Goal: Task Accomplishment & Management: Manage account settings

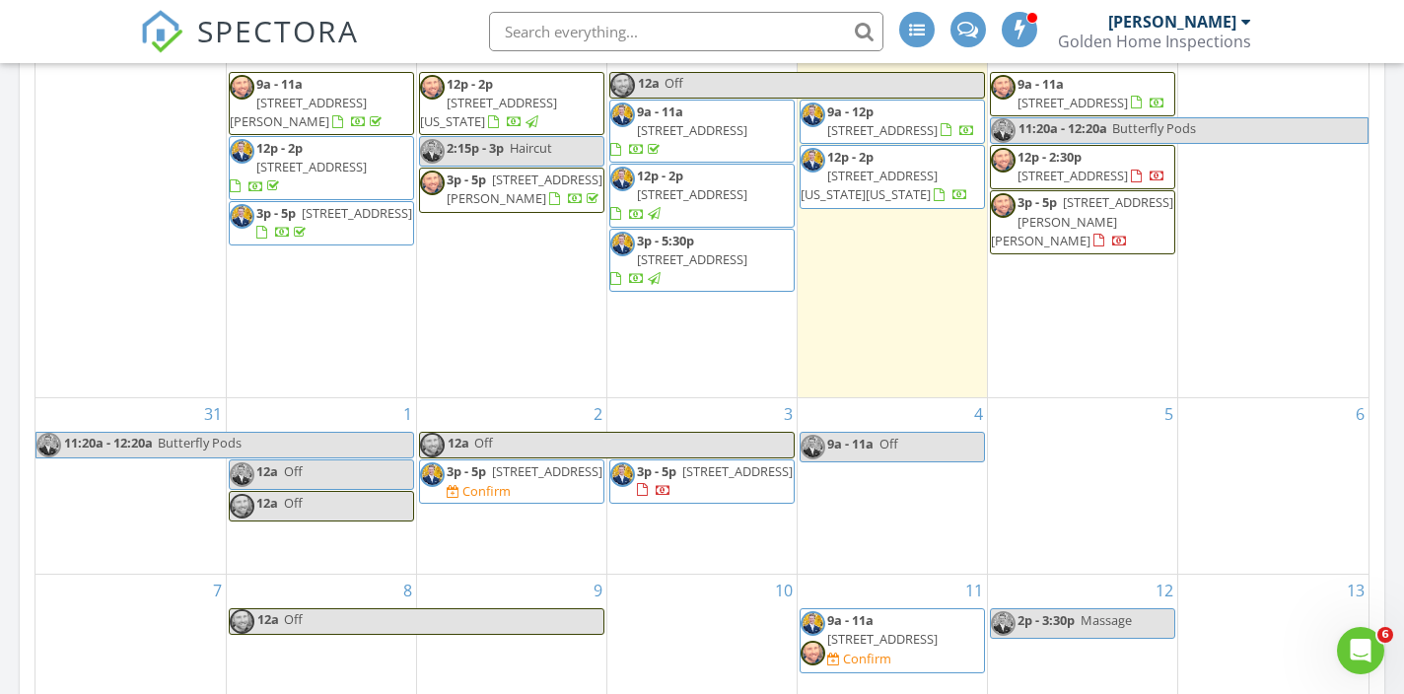
scroll to position [1086, 0]
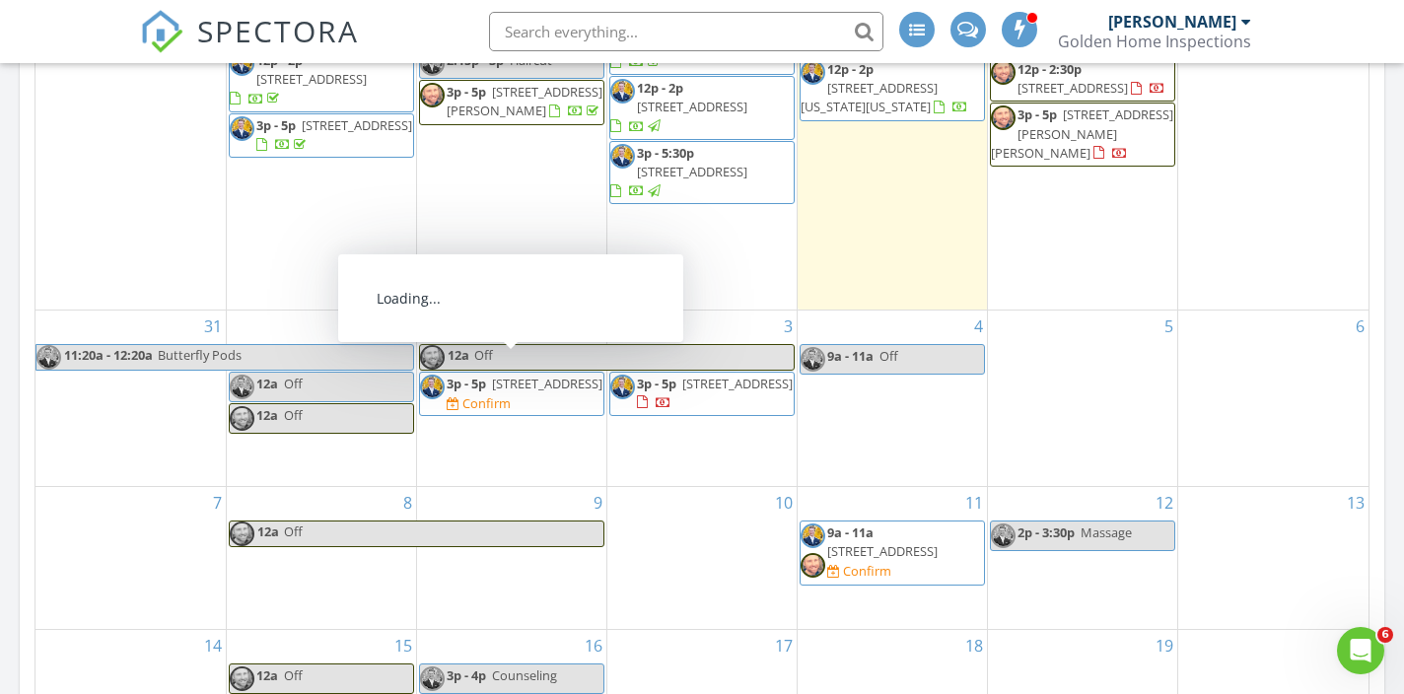
click at [527, 387] on span "21732 W 122nd St, Olathe 66061" at bounding box center [547, 384] width 110 height 18
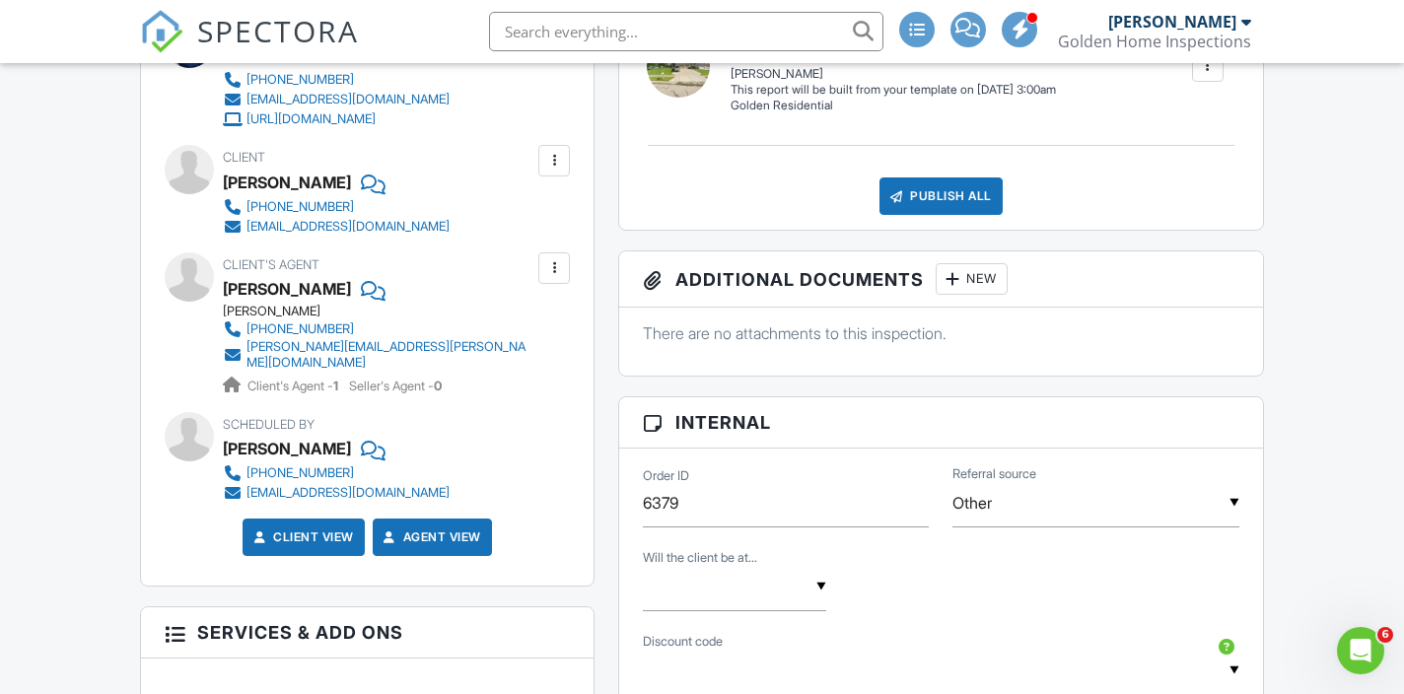
scroll to position [823, 0]
click at [549, 277] on div at bounding box center [554, 267] width 20 height 20
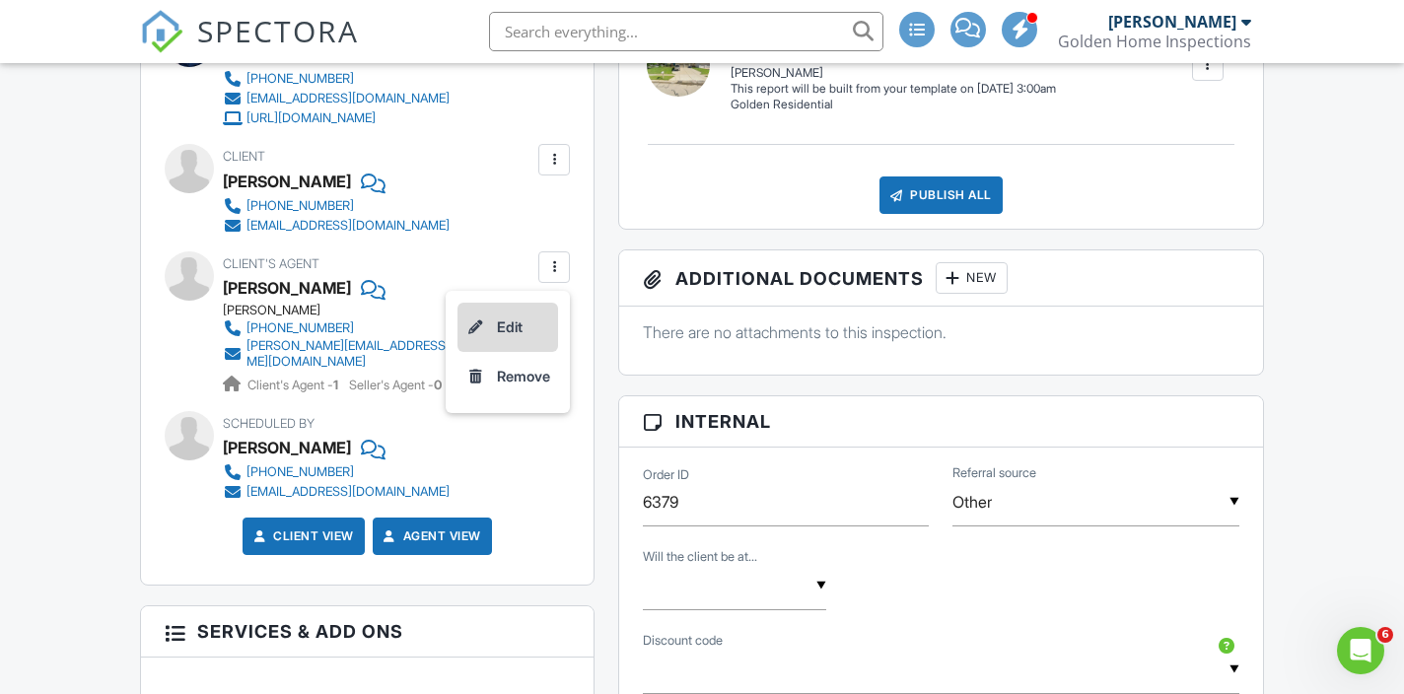
click at [534, 352] on li "Edit" at bounding box center [507, 327] width 101 height 49
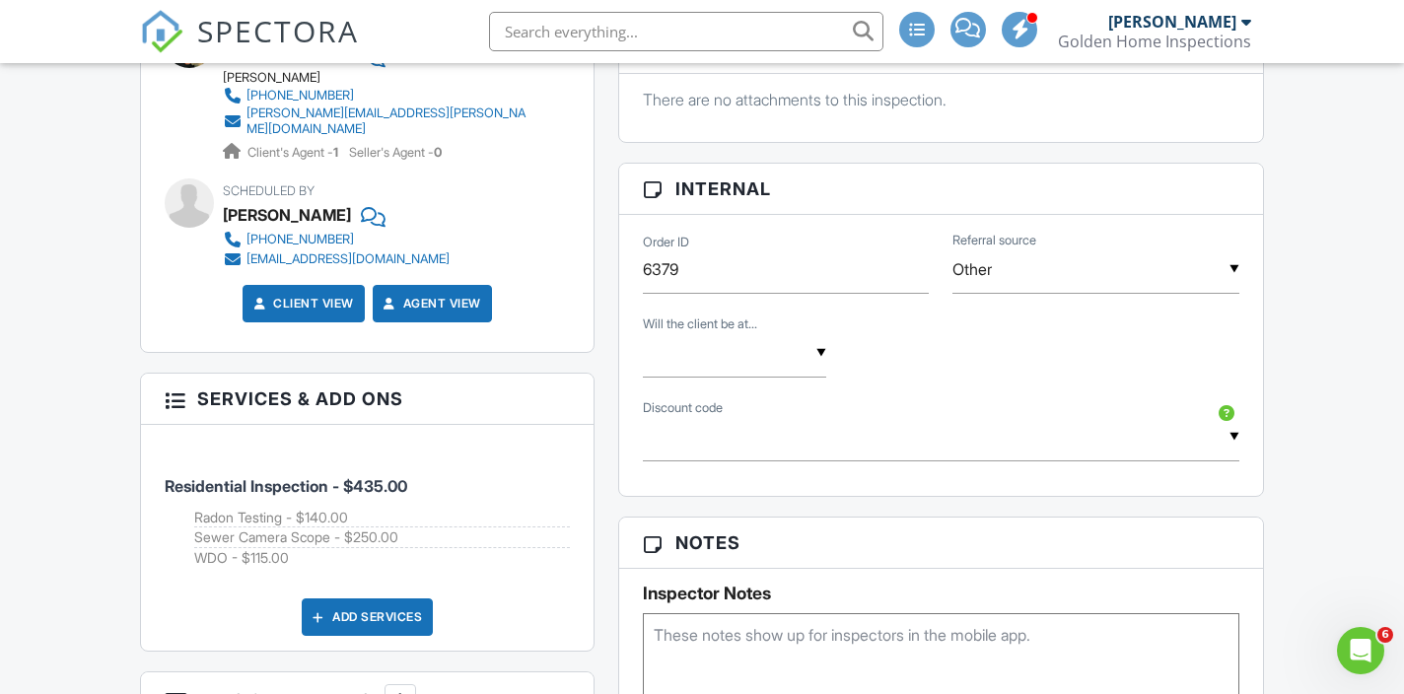
scroll to position [1112, 0]
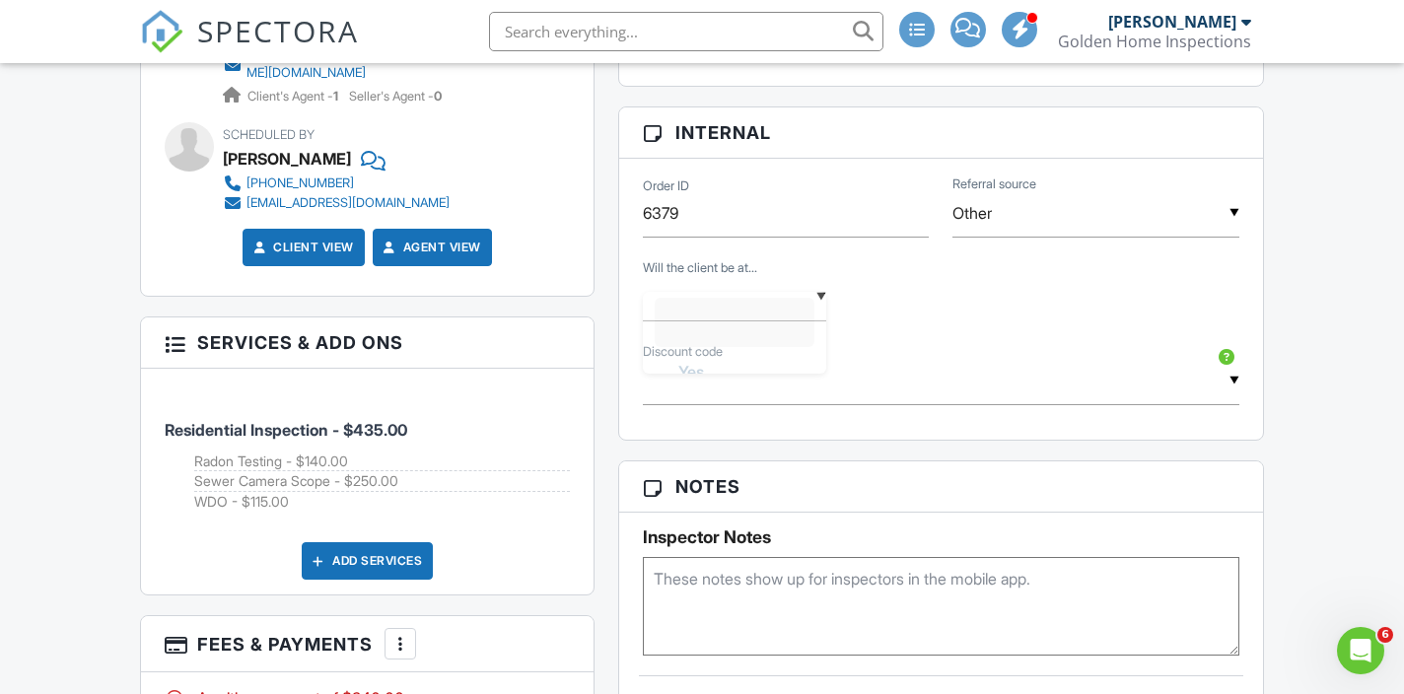
click at [735, 321] on div "▼ Yes No Yes No" at bounding box center [734, 297] width 183 height 48
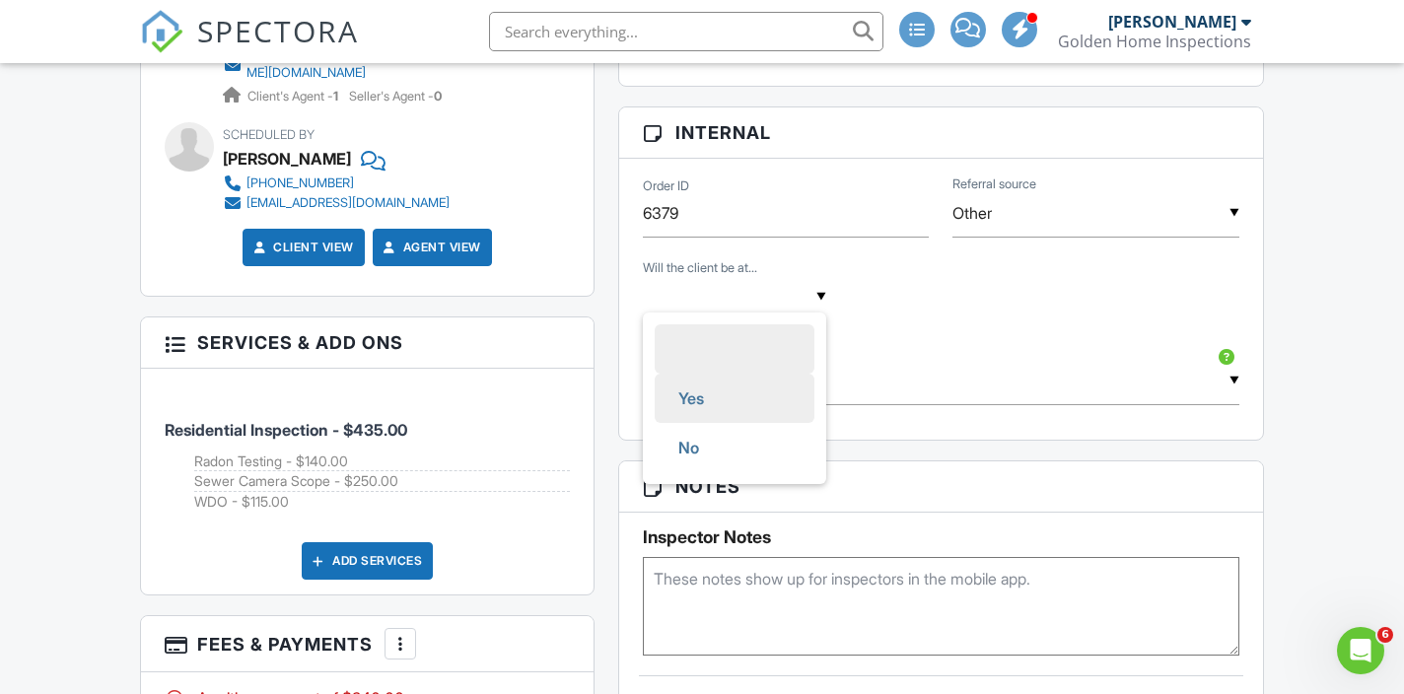
click at [732, 418] on li "Yes" at bounding box center [735, 398] width 160 height 49
type input "Yes"
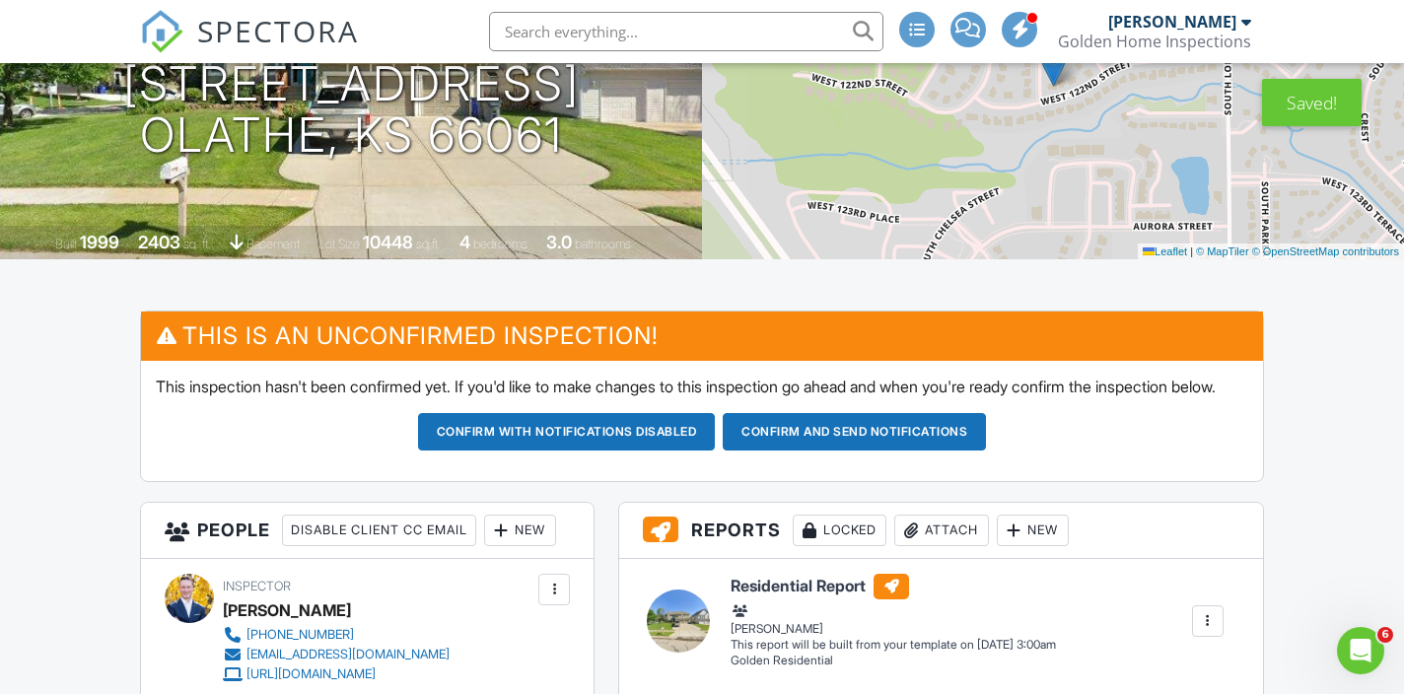
scroll to position [306, 0]
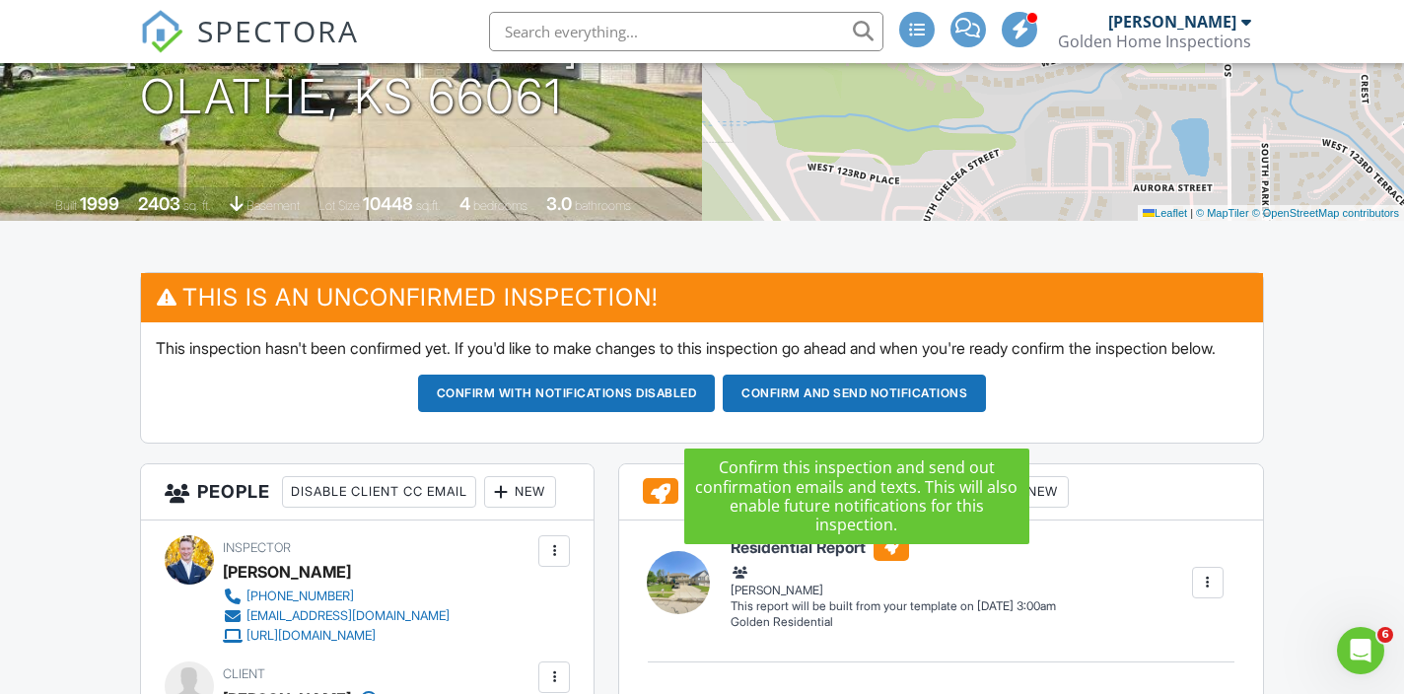
click at [716, 412] on button "Confirm and send notifications" at bounding box center [567, 393] width 298 height 37
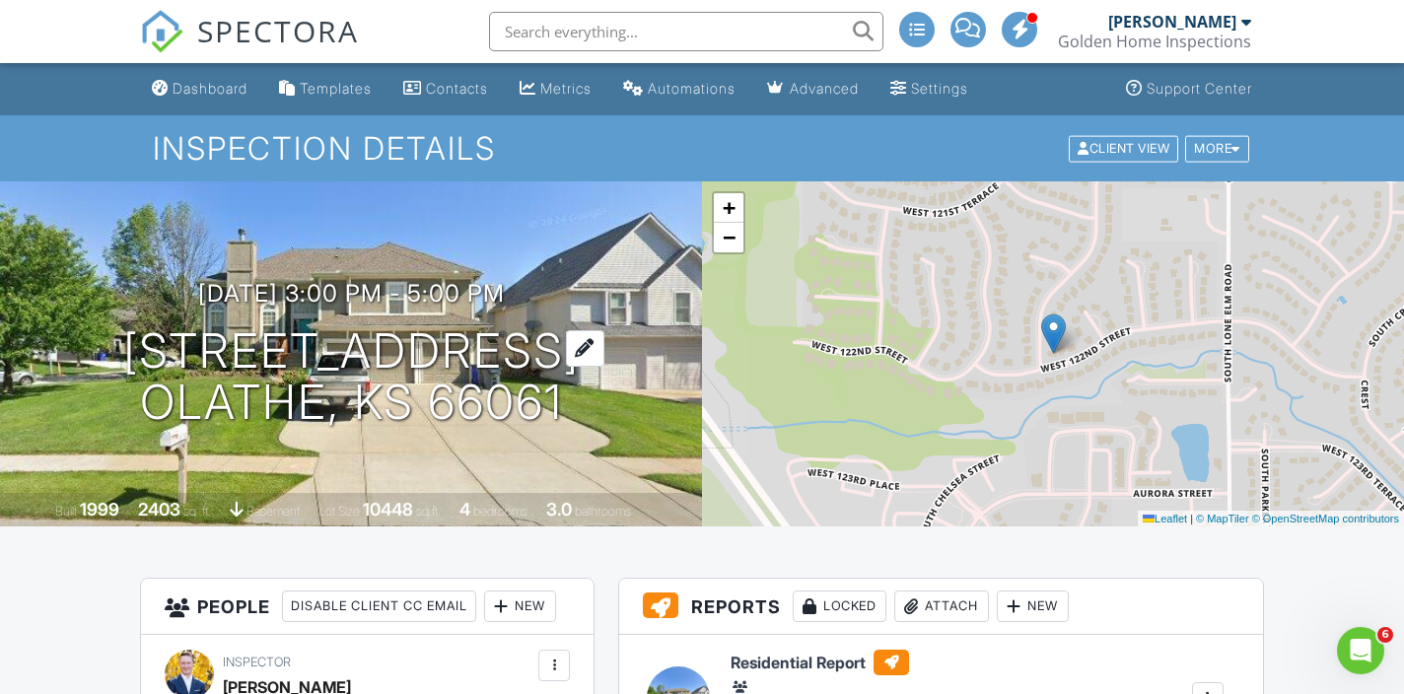
scroll to position [16, 0]
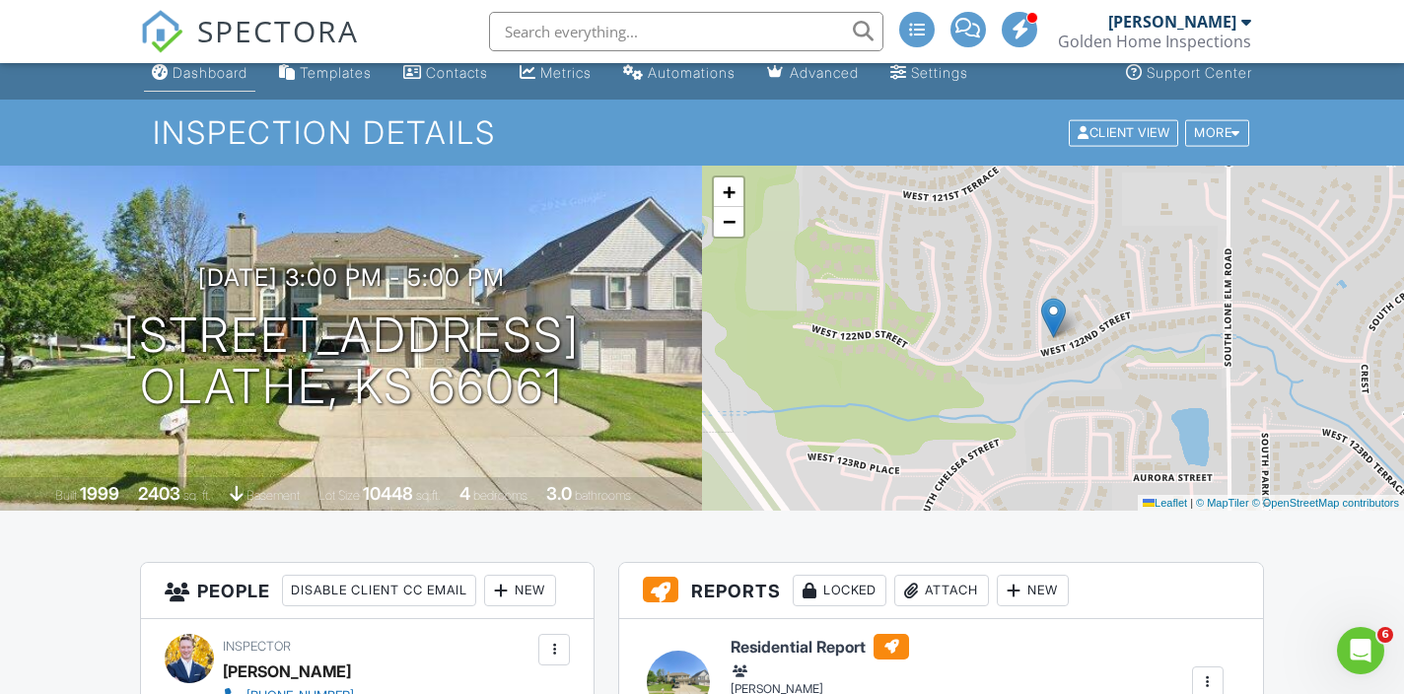
click at [218, 74] on div "Dashboard" at bounding box center [210, 72] width 75 height 17
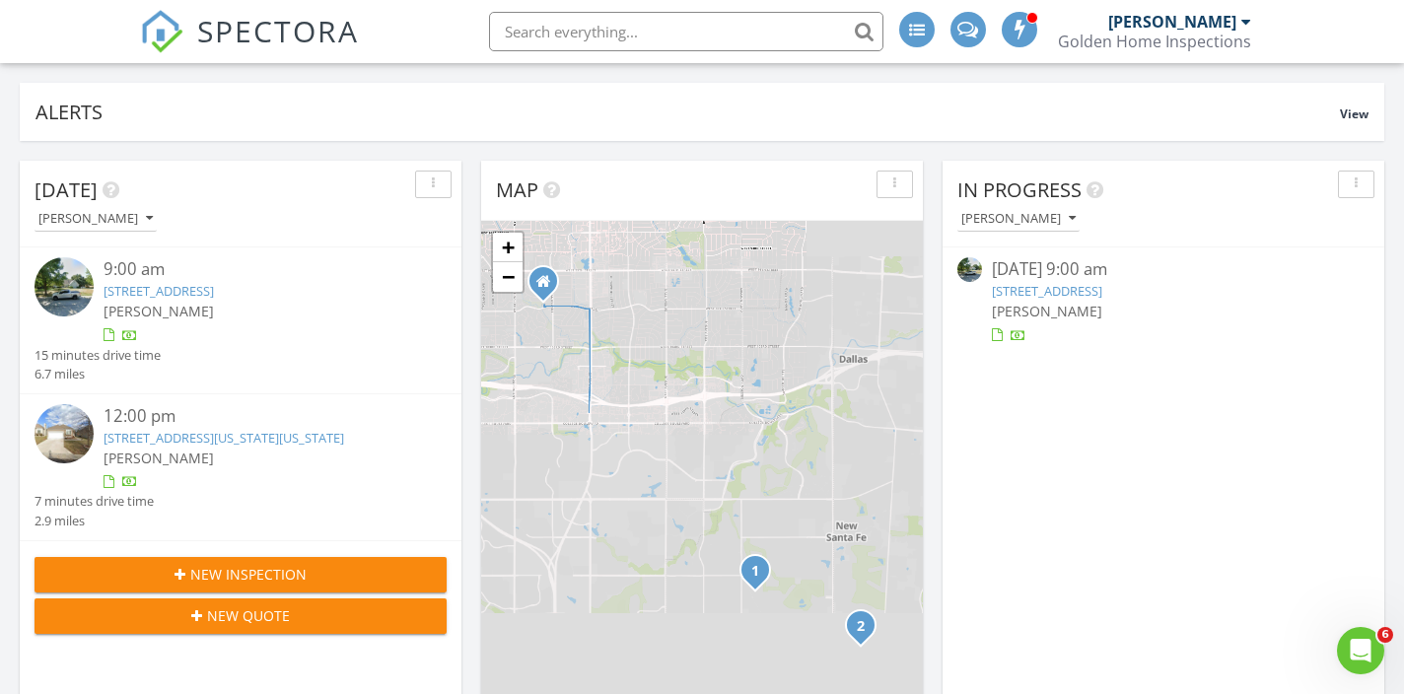
scroll to position [120, 0]
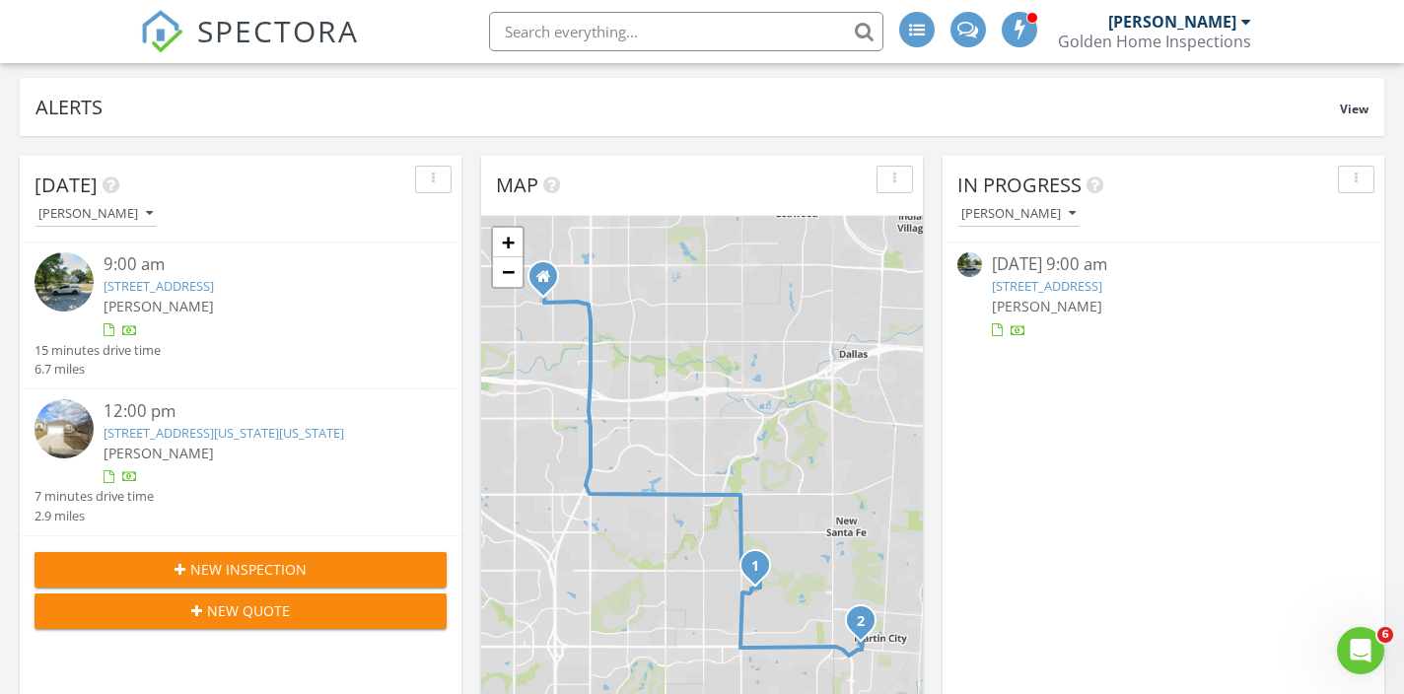
click at [1102, 282] on link "[STREET_ADDRESS]" at bounding box center [1047, 286] width 110 height 18
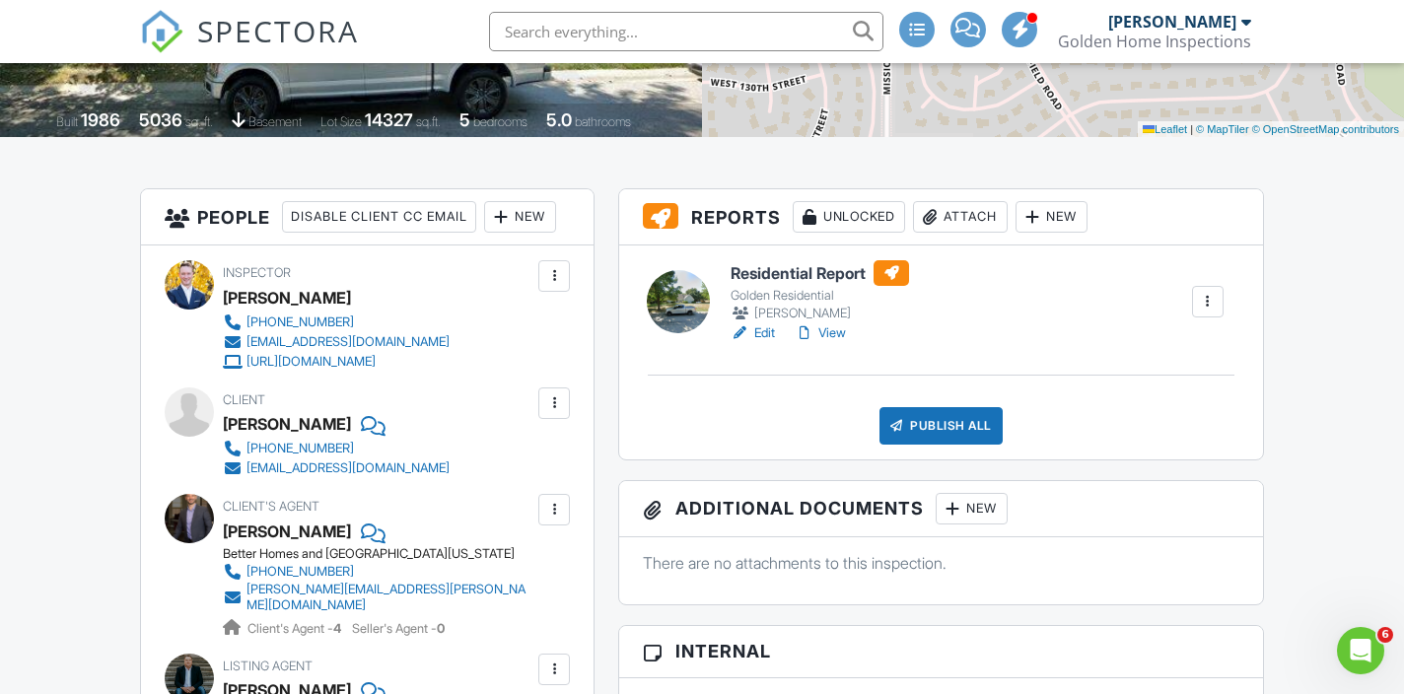
click at [978, 219] on div "Attach" at bounding box center [960, 217] width 95 height 32
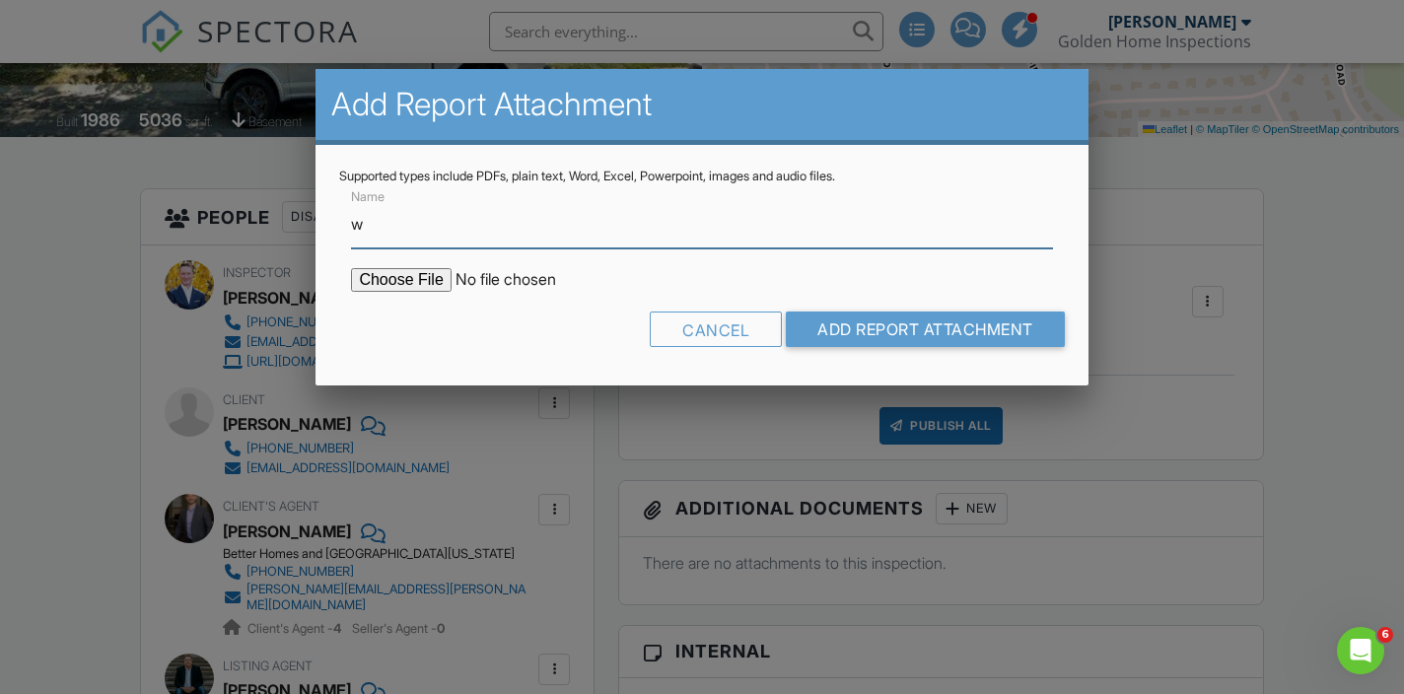
type input "WDO Report"
click at [421, 286] on input "file" at bounding box center [518, 280] width 335 height 24
type input "C:\fakepath\3509 W 128th St.pdf"
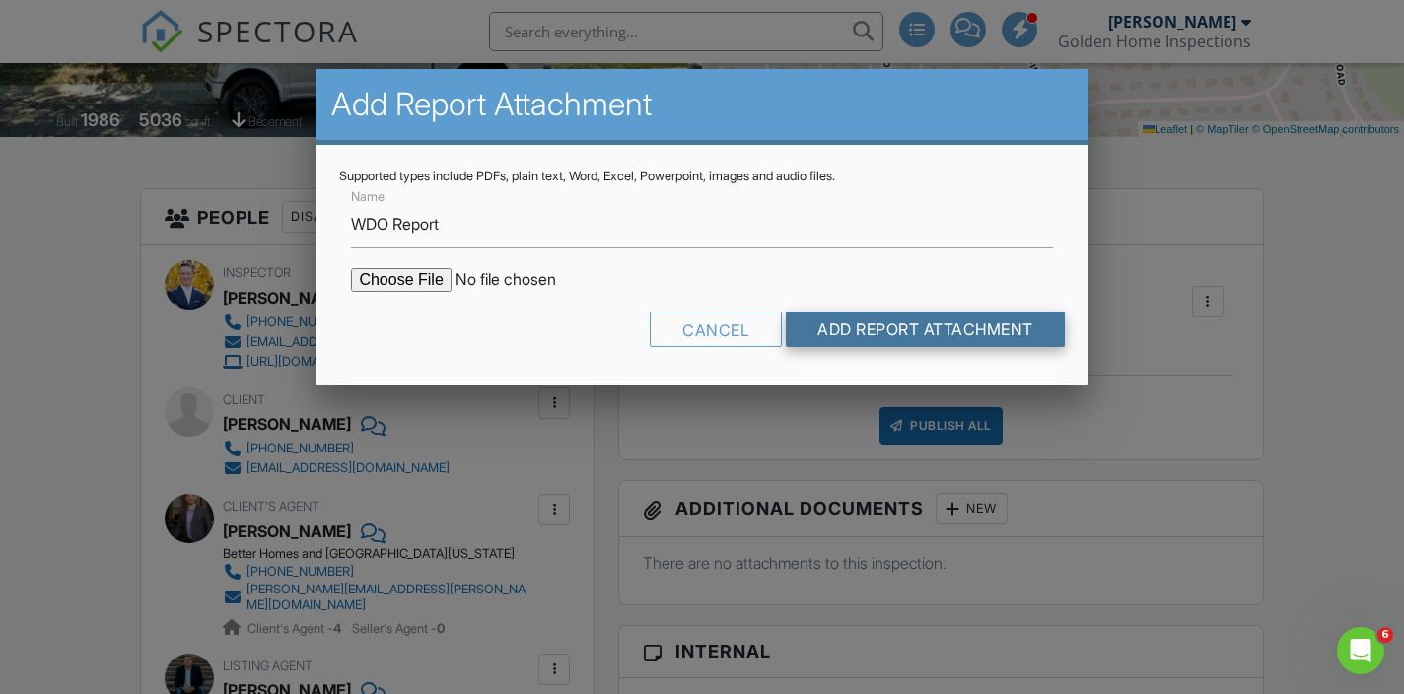
click at [866, 334] on input "Add Report Attachment" at bounding box center [925, 329] width 279 height 35
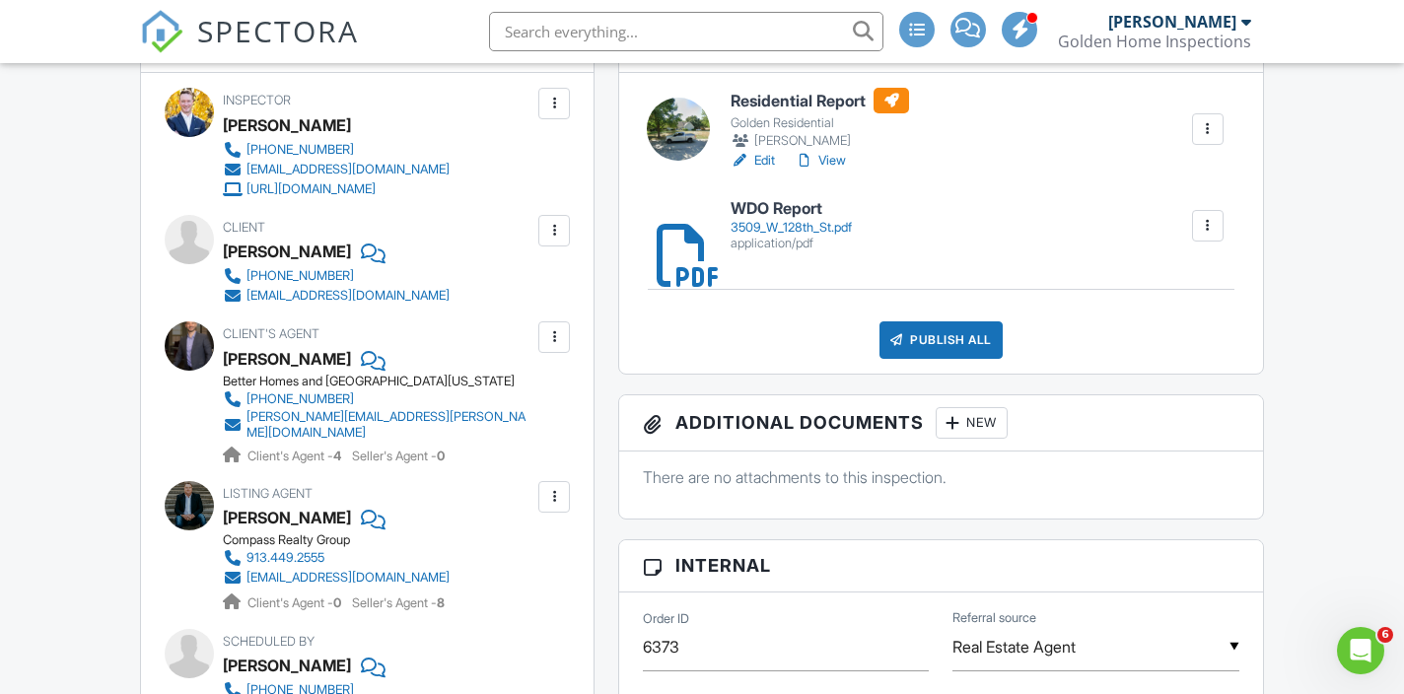
scroll to position [490, 0]
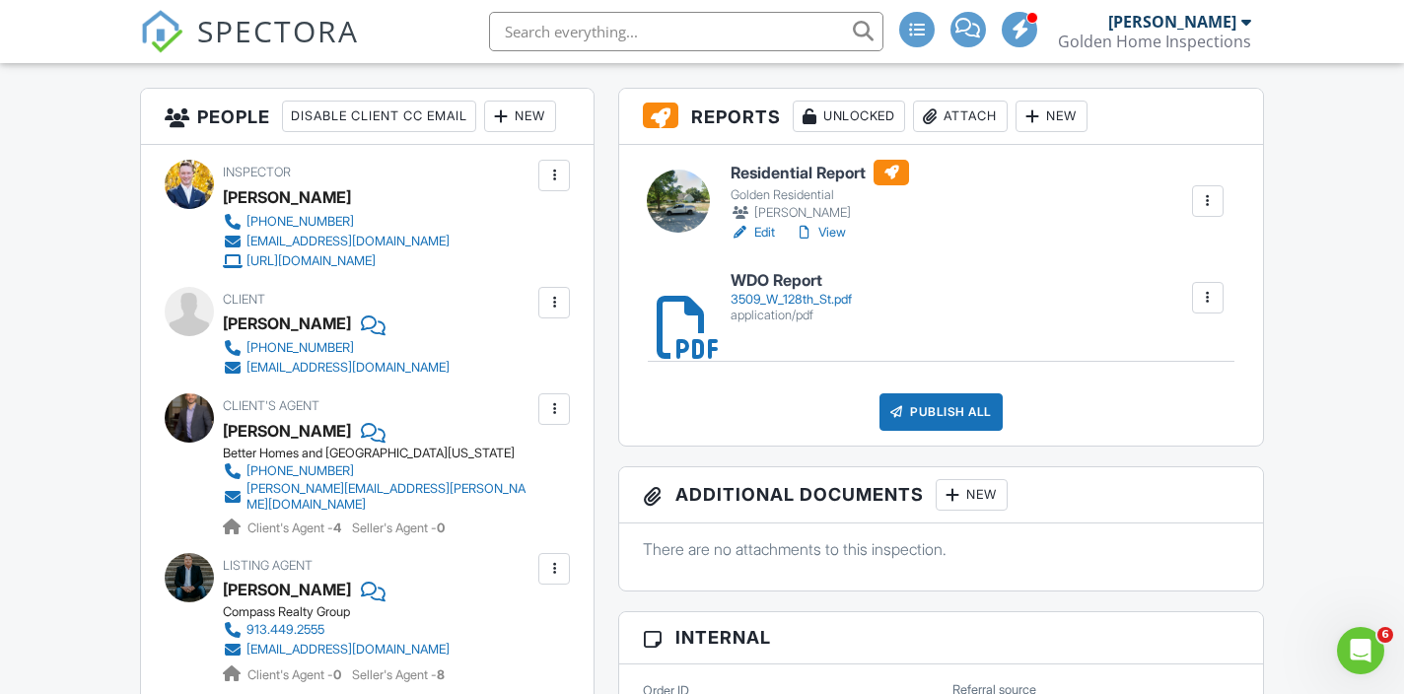
click at [838, 231] on link "View" at bounding box center [820, 233] width 51 height 20
click at [221, 39] on span "SPECTORA" at bounding box center [278, 30] width 162 height 41
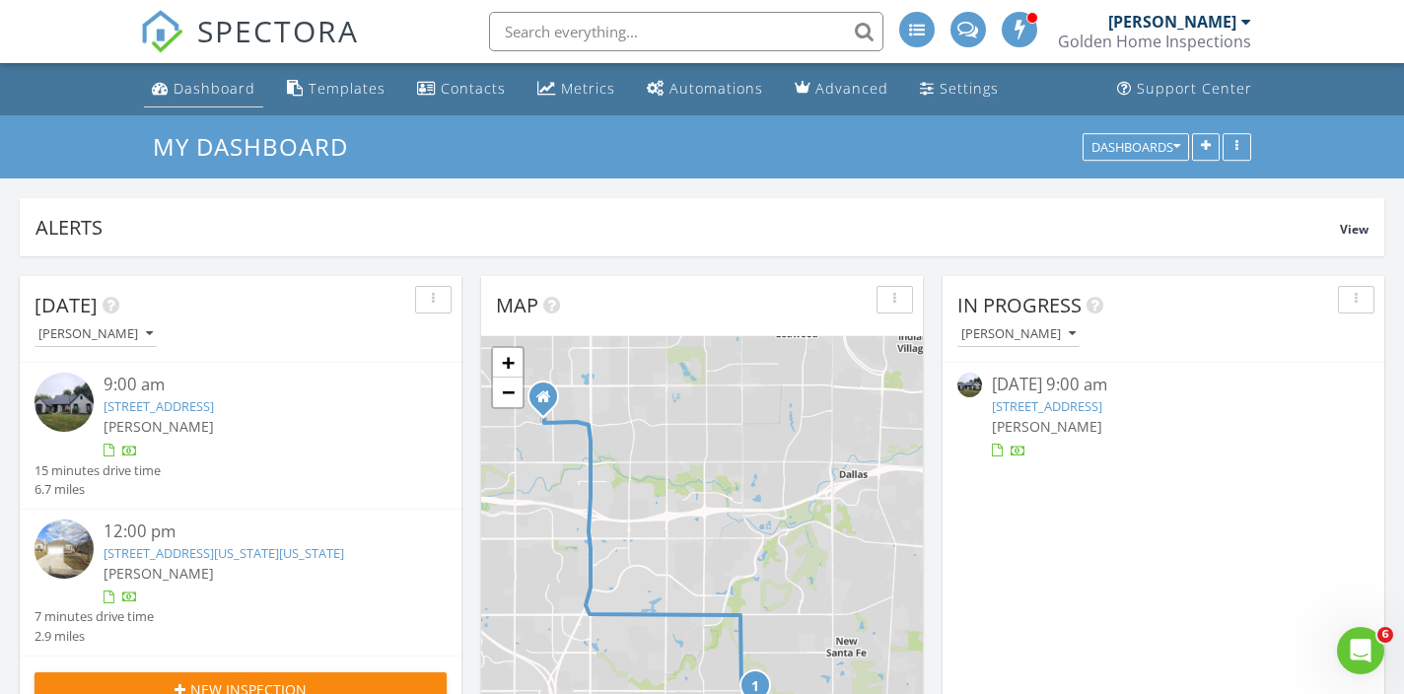
click at [220, 89] on div "Dashboard" at bounding box center [215, 88] width 82 height 19
click at [208, 95] on div "Dashboard" at bounding box center [215, 88] width 82 height 19
click at [1102, 404] on link "[STREET_ADDRESS]" at bounding box center [1047, 406] width 110 height 18
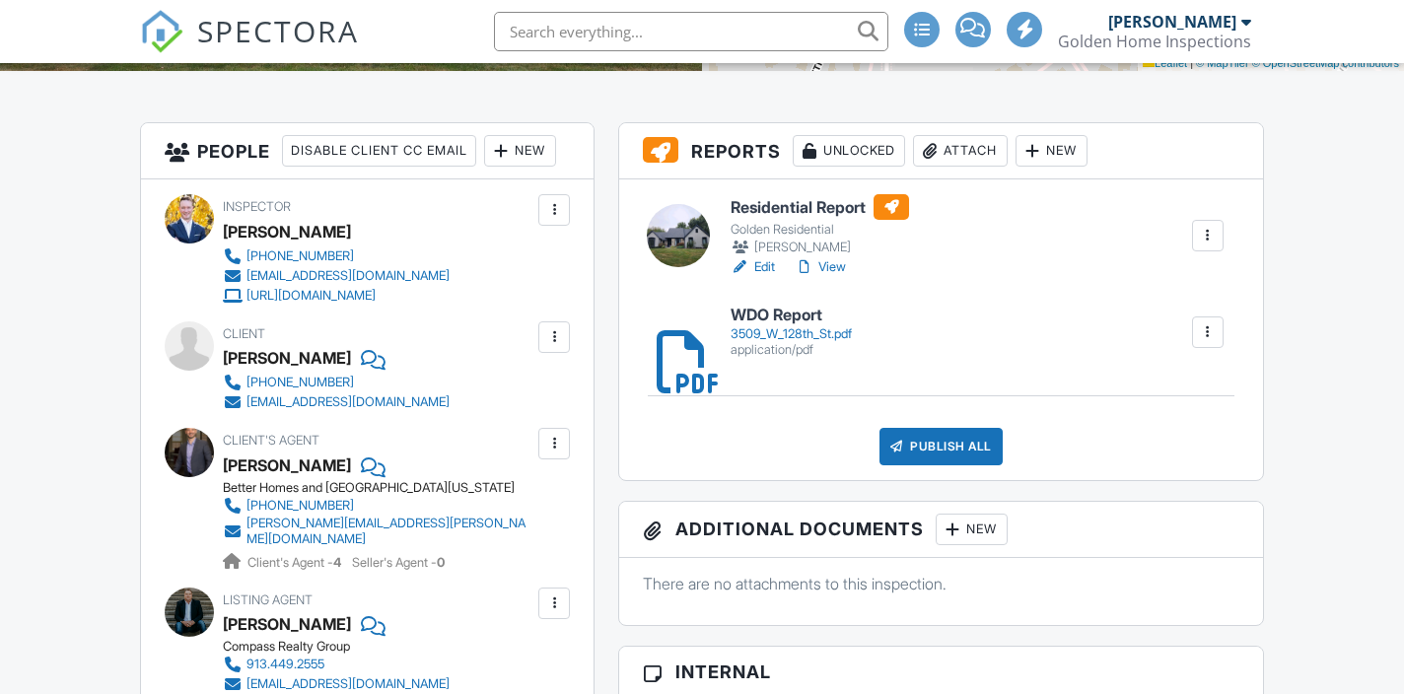
scroll to position [459, 0]
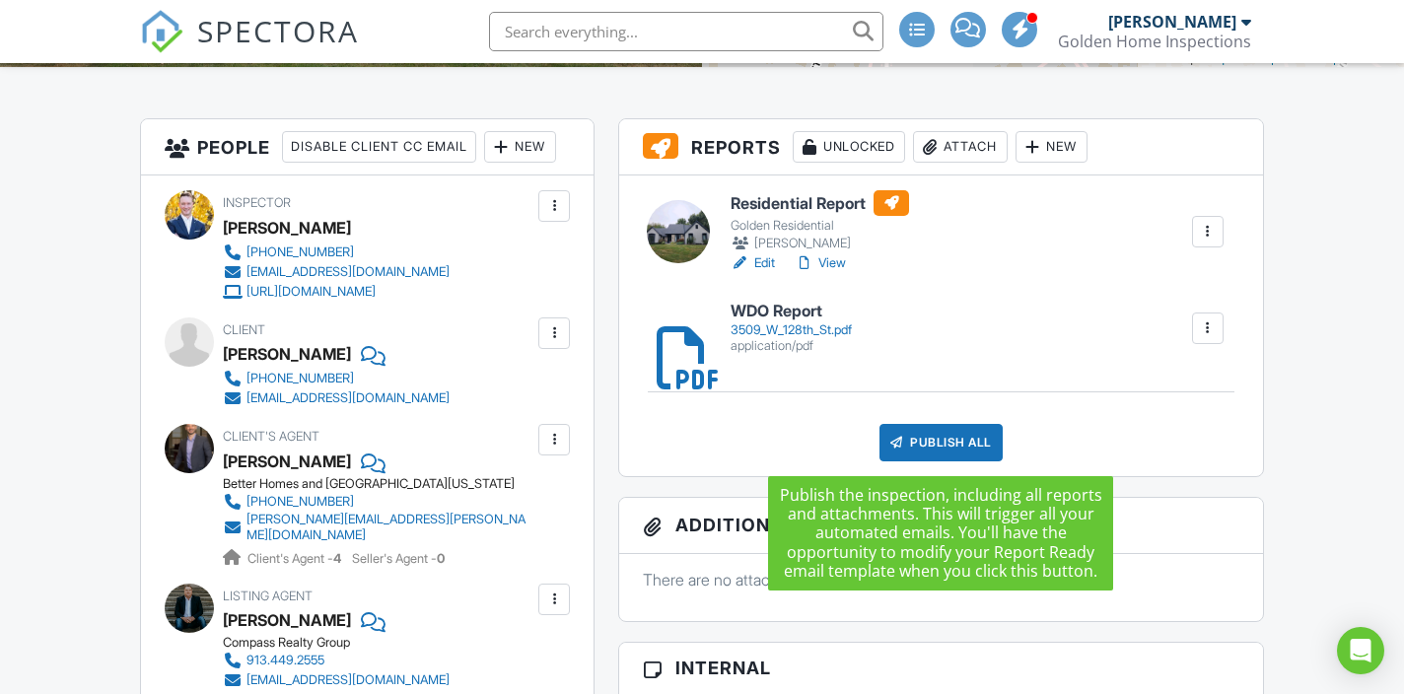
click at [928, 451] on div "Publish All" at bounding box center [940, 442] width 123 height 37
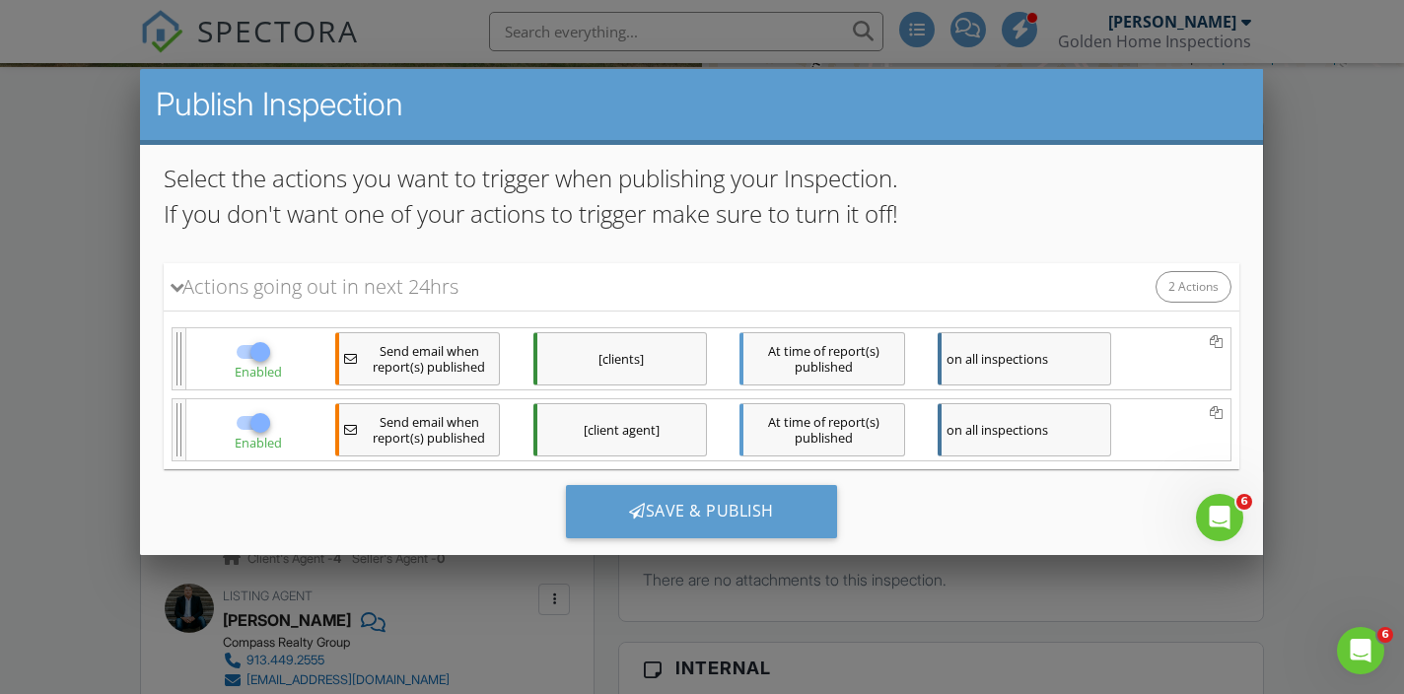
scroll to position [169, 0]
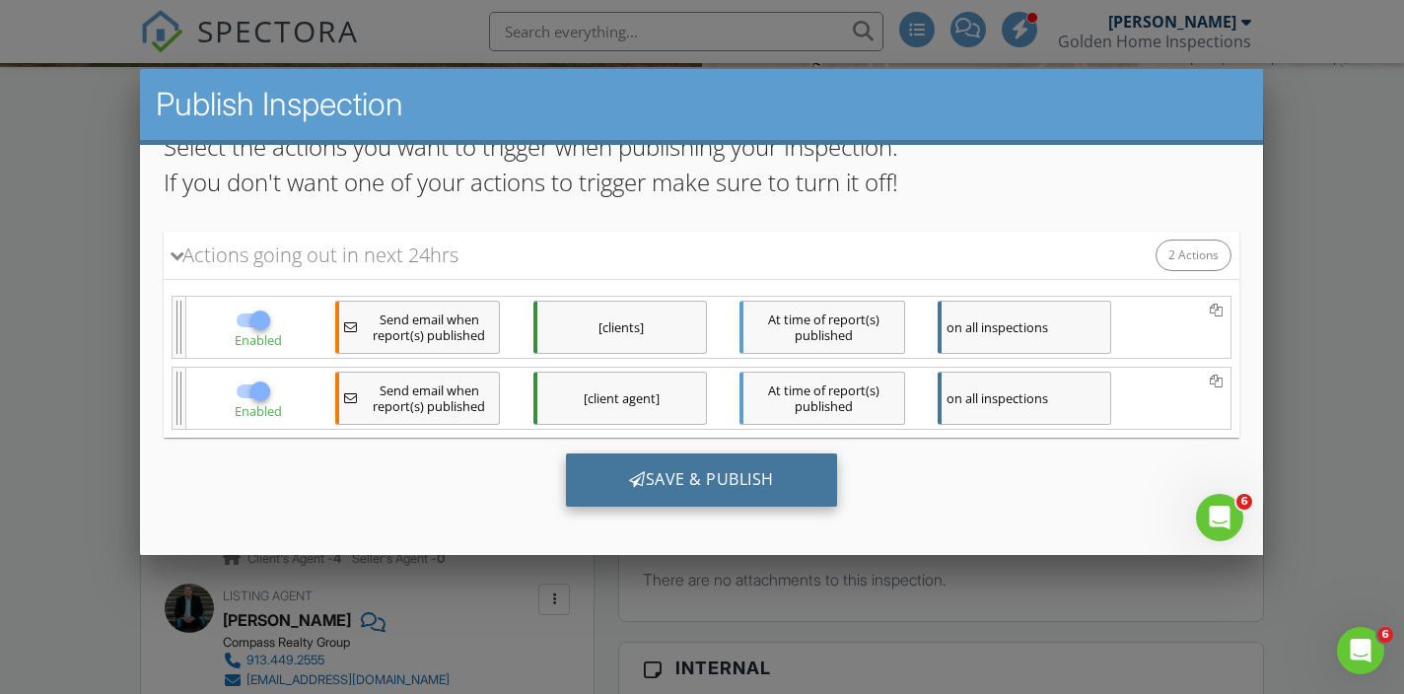
click at [704, 463] on div "Save & Publish" at bounding box center [701, 480] width 271 height 53
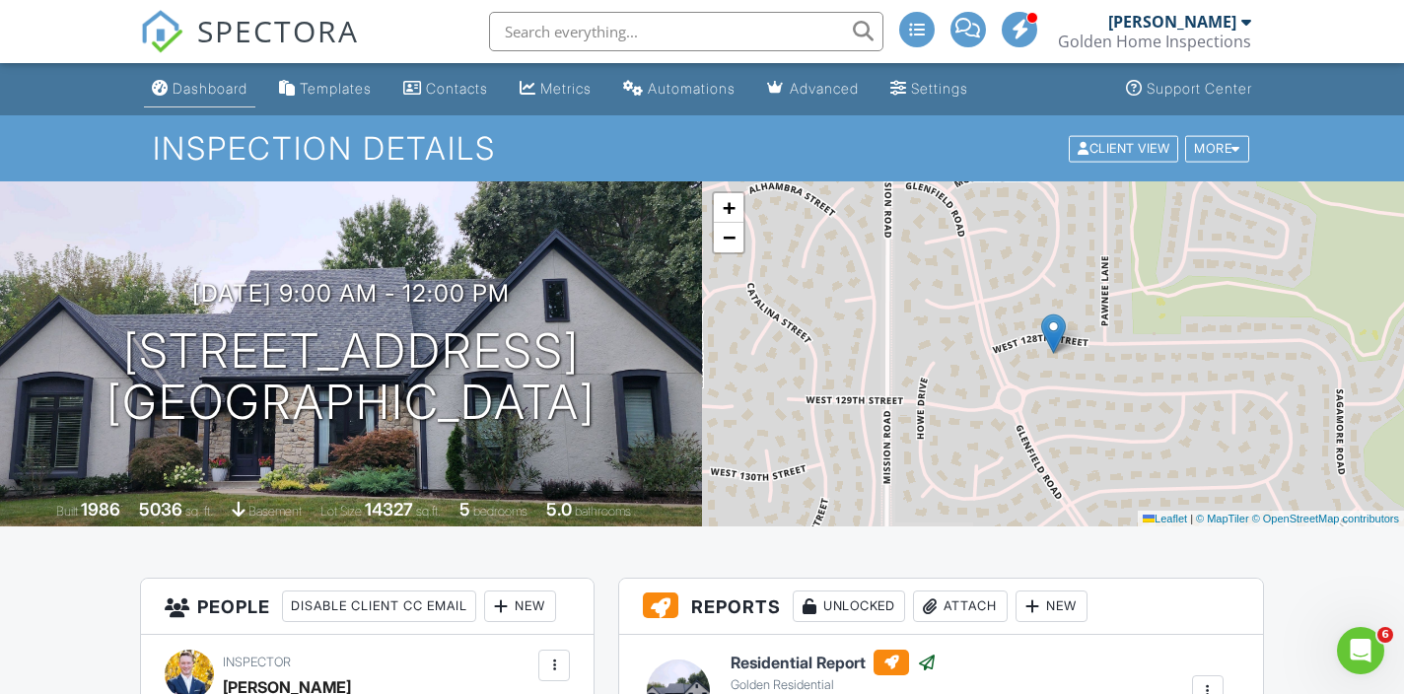
click at [192, 80] on div "Dashboard" at bounding box center [210, 88] width 75 height 17
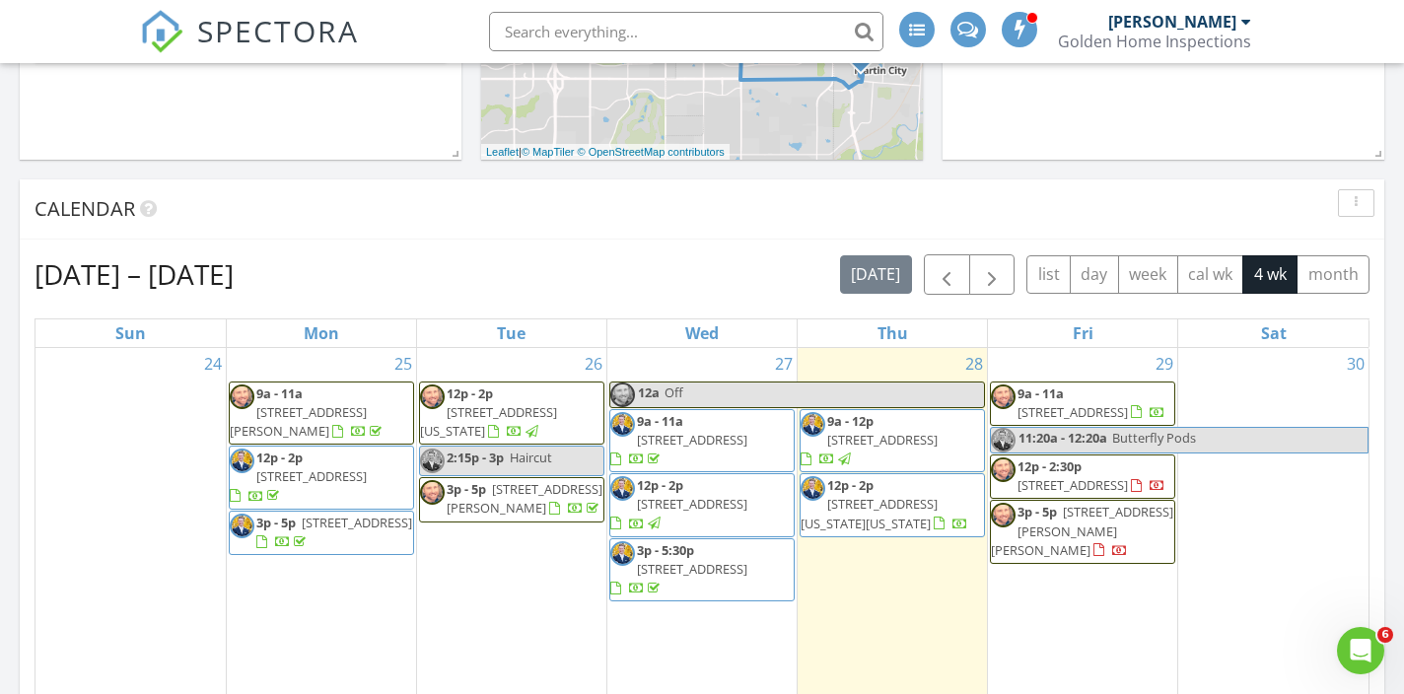
scroll to position [1204, 0]
